Goal: Use online tool/utility: Use online tool/utility

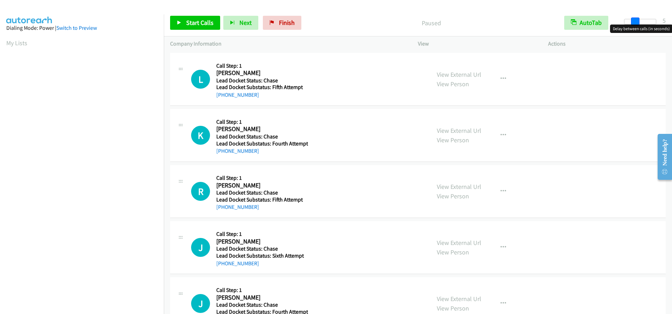
drag, startPoint x: 625, startPoint y: 24, endPoint x: 634, endPoint y: 24, distance: 8.8
click at [634, 24] on body "Start Calls Pause Next Finish Paused AutoTab AutoTab 5 Company Information Info…" at bounding box center [336, 16] width 672 height 33
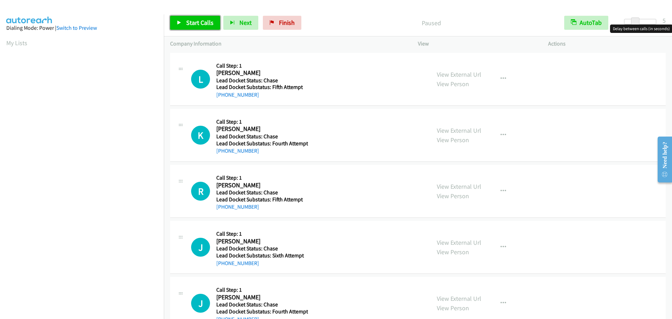
click at [209, 25] on span "Start Calls" at bounding box center [199, 23] width 27 height 8
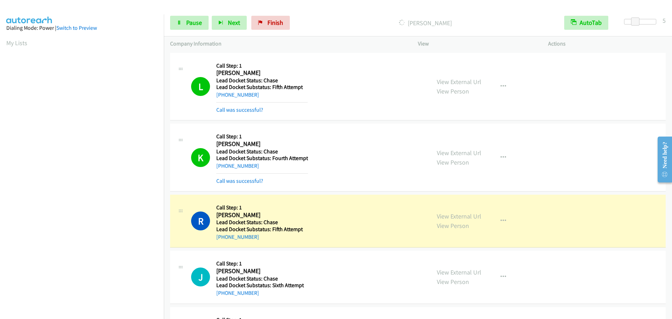
scroll to position [74, 0]
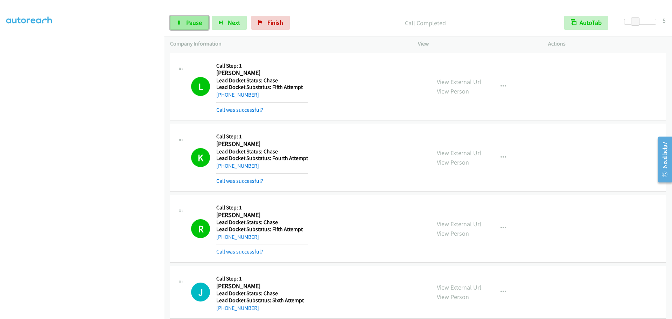
click at [177, 19] on link "Pause" at bounding box center [189, 23] width 38 height 14
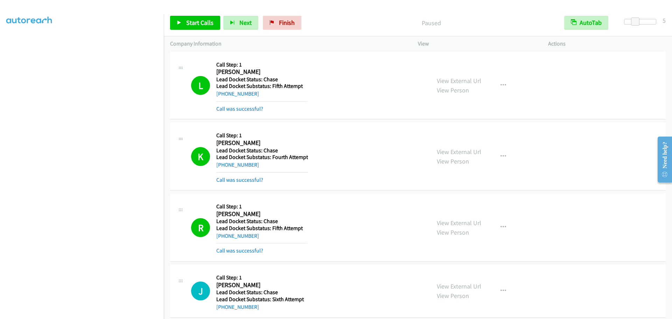
scroll to position [0, 0]
click at [180, 21] on icon at bounding box center [179, 23] width 5 height 5
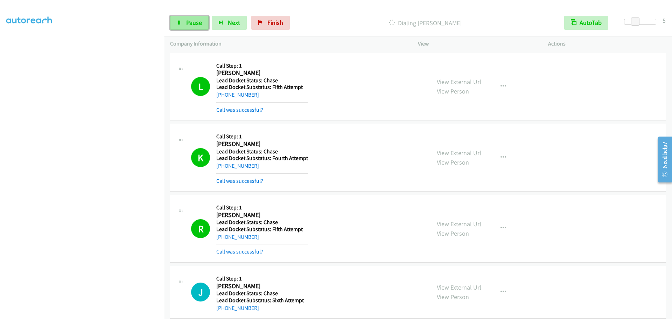
click at [188, 29] on link "Pause" at bounding box center [189, 23] width 38 height 14
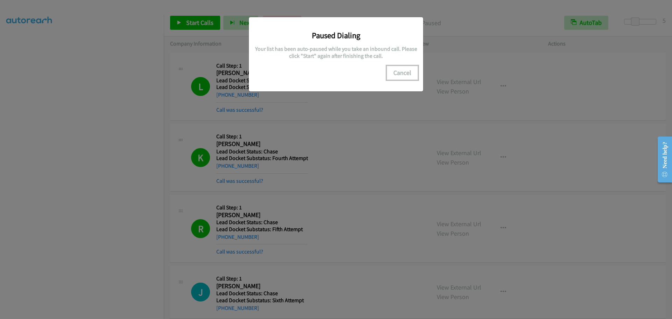
click at [407, 77] on button "Cancel" at bounding box center [402, 73] width 31 height 14
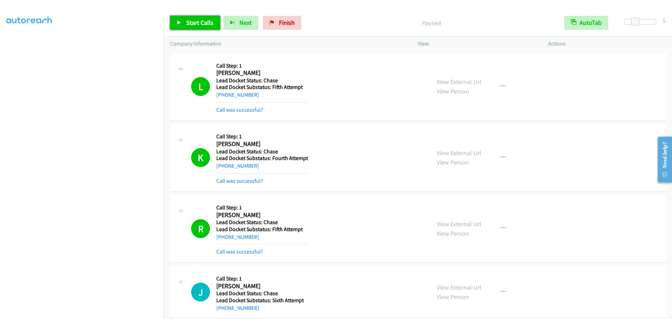
click at [184, 23] on link "Start Calls" at bounding box center [195, 23] width 50 height 14
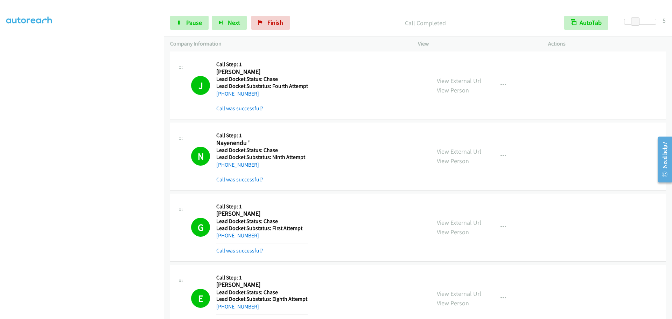
scroll to position [245, 0]
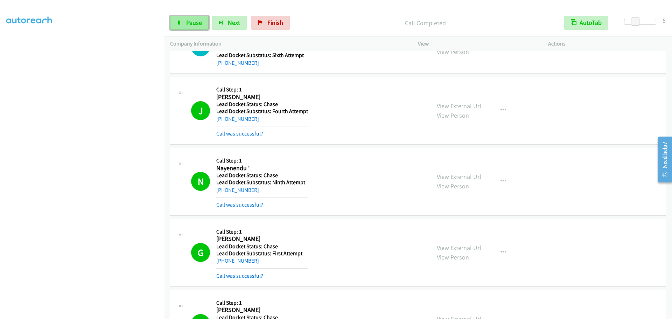
click at [188, 22] on span "Pause" at bounding box center [194, 23] width 16 height 8
click at [179, 21] on icon at bounding box center [179, 23] width 5 height 5
click at [179, 22] on icon at bounding box center [179, 23] width 5 height 5
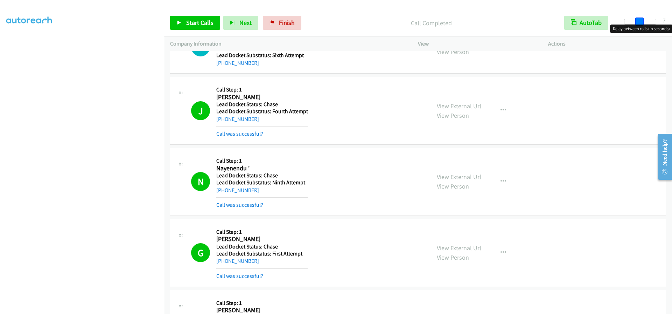
drag, startPoint x: 634, startPoint y: 21, endPoint x: 638, endPoint y: 21, distance: 3.9
click at [638, 21] on span at bounding box center [639, 21] width 8 height 8
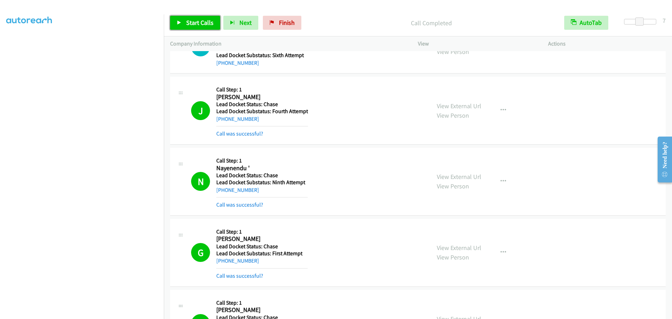
click at [199, 25] on span "Start Calls" at bounding box center [199, 23] width 27 height 8
click at [185, 19] on link "Pause" at bounding box center [189, 23] width 38 height 14
click at [184, 20] on link "Start Calls" at bounding box center [195, 23] width 50 height 14
